Goal: Task Accomplishment & Management: Manage account settings

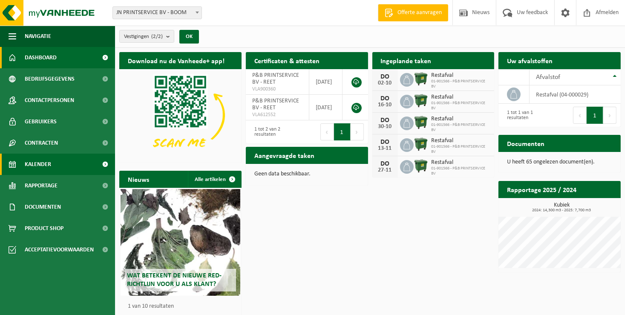
click at [44, 162] on span "Kalender" at bounding box center [38, 163] width 26 height 21
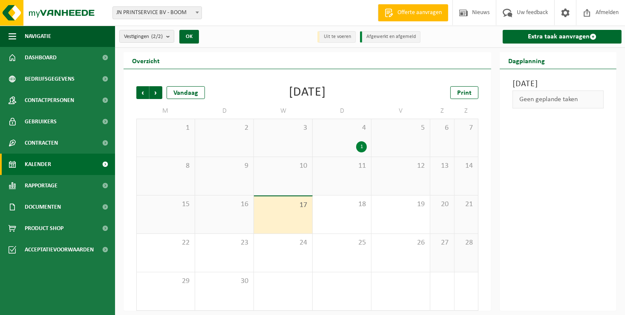
scroll to position [3, 0]
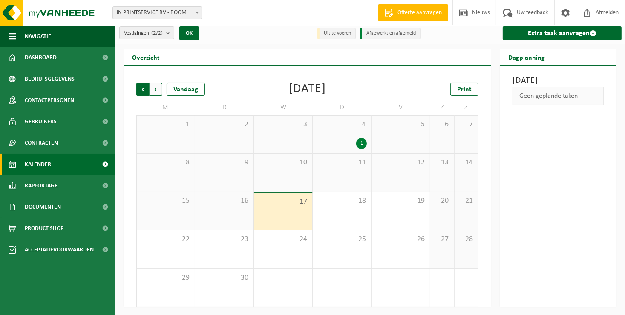
click at [157, 87] on span "Volgende" at bounding box center [156, 89] width 13 height 13
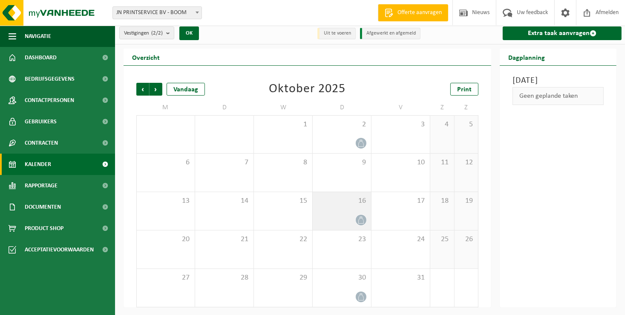
click at [345, 207] on div "16" at bounding box center [342, 211] width 58 height 38
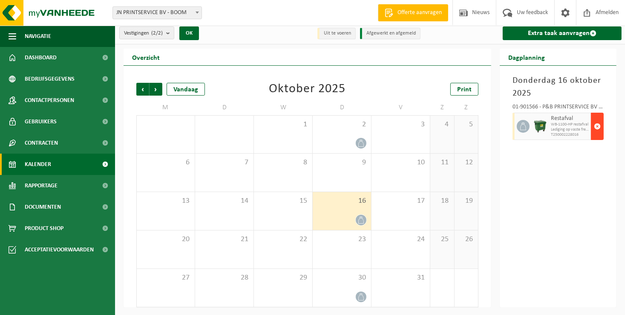
click at [598, 126] on span "button" at bounding box center [597, 126] width 7 height 17
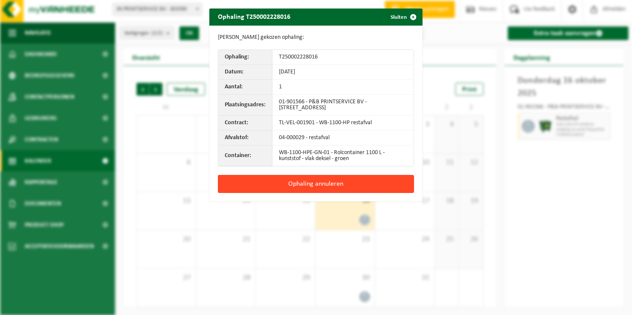
click at [318, 181] on button "Ophaling annuleren" at bounding box center [316, 184] width 196 height 18
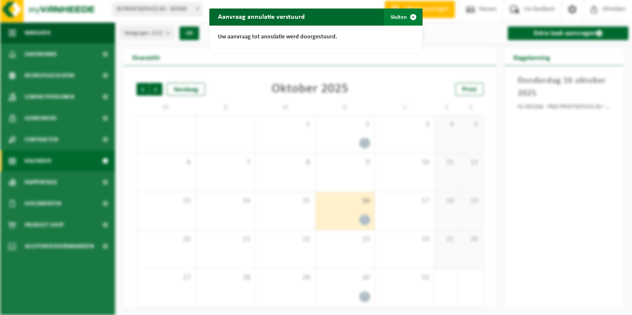
click at [397, 15] on button "Sluiten" at bounding box center [403, 17] width 38 height 17
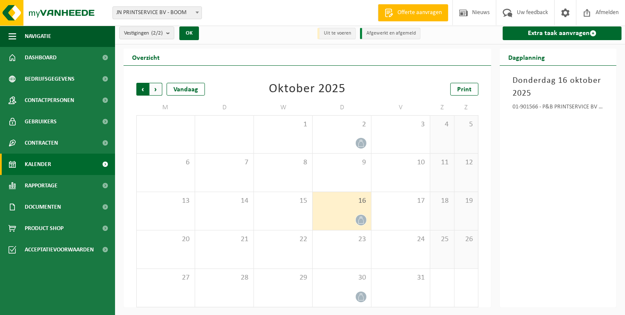
click at [156, 89] on span "Volgende" at bounding box center [156, 89] width 13 height 13
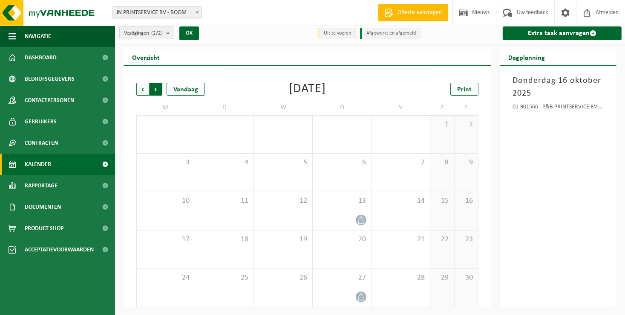
click at [140, 88] on span "Vorige" at bounding box center [142, 89] width 13 height 13
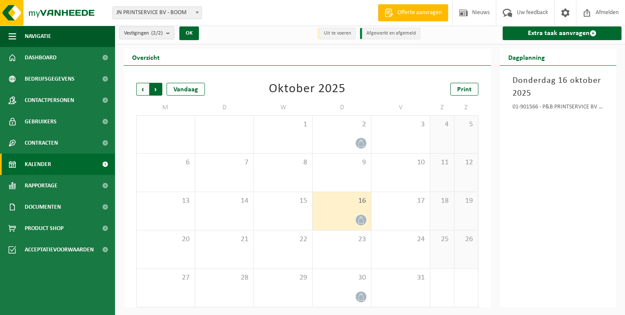
click at [142, 87] on span "Vorige" at bounding box center [142, 89] width 13 height 13
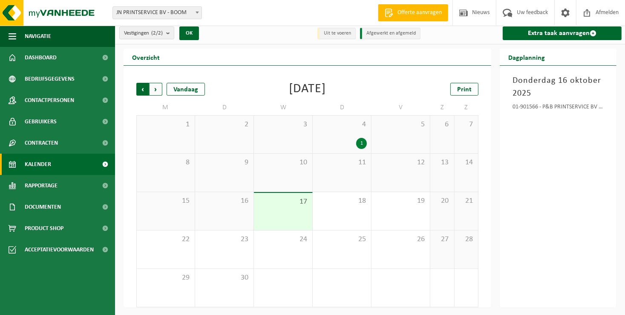
click at [155, 87] on span "Volgende" at bounding box center [156, 89] width 13 height 13
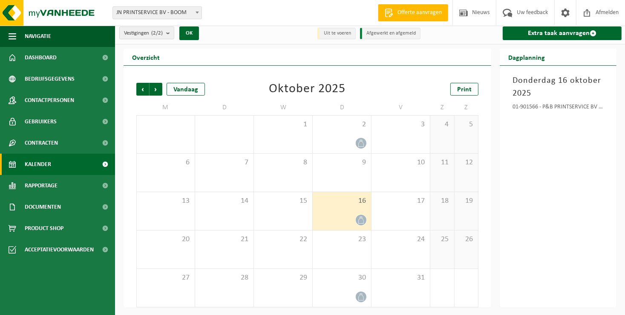
click at [155, 87] on span "Volgende" at bounding box center [156, 89] width 13 height 13
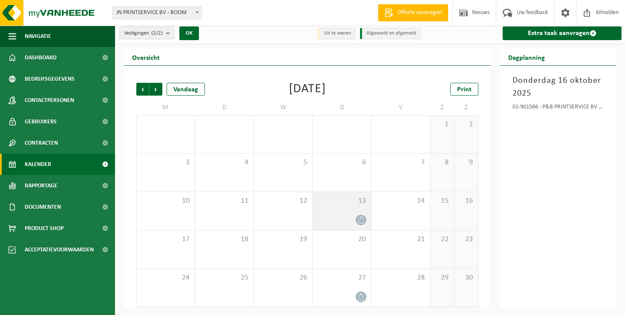
click at [340, 205] on div "13" at bounding box center [342, 211] width 58 height 38
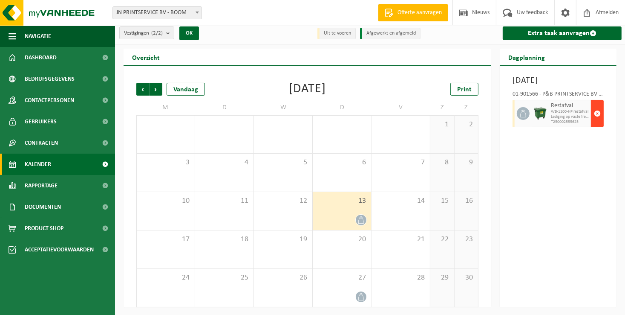
click at [598, 122] on span "button" at bounding box center [597, 113] width 7 height 17
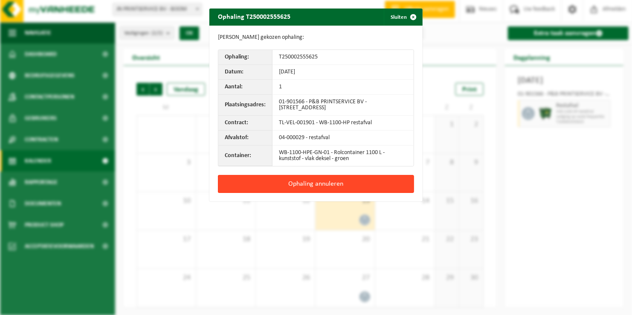
click at [341, 183] on button "Ophaling annuleren" at bounding box center [316, 184] width 196 height 18
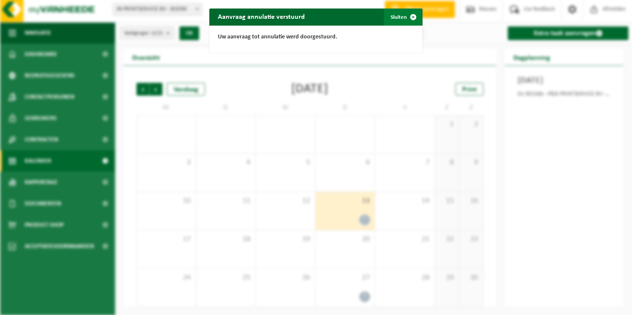
click at [398, 19] on button "Sluiten" at bounding box center [403, 17] width 38 height 17
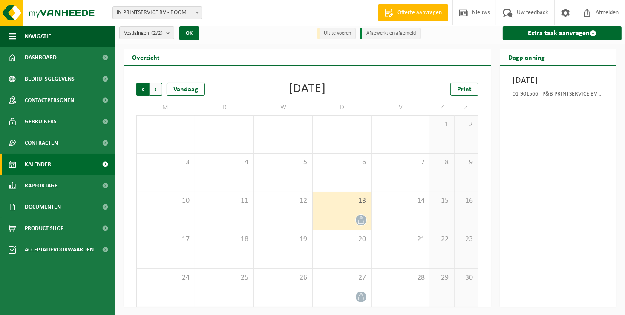
click at [155, 89] on span "Volgende" at bounding box center [156, 89] width 13 height 13
